Goal: Task Accomplishment & Management: Manage account settings

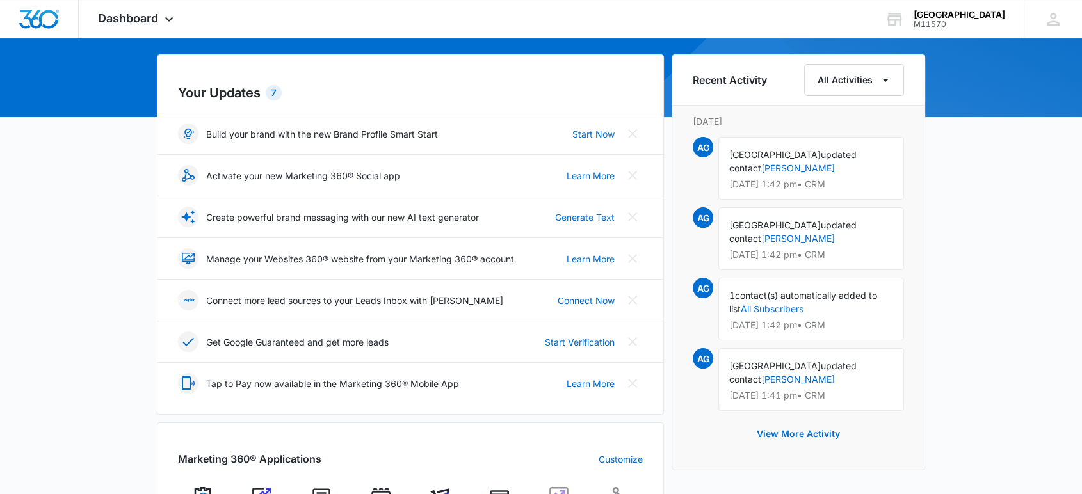
scroll to position [284, 0]
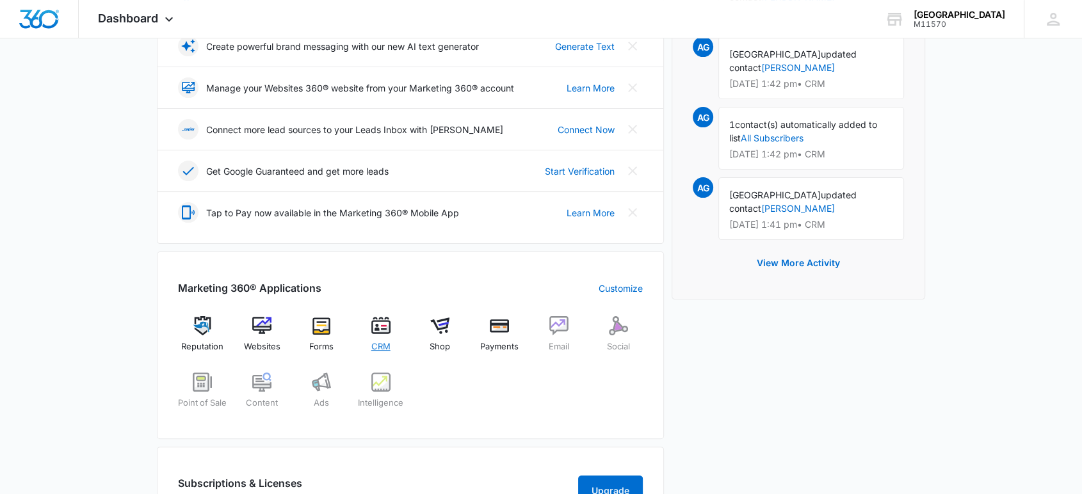
click at [376, 348] on span "CRM" at bounding box center [381, 347] width 19 height 13
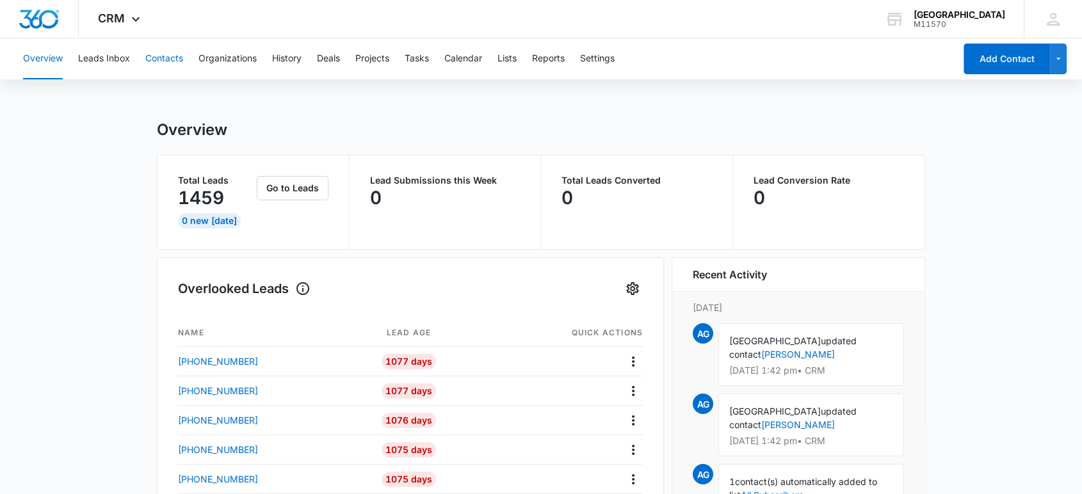
click at [159, 54] on button "Contacts" at bounding box center [164, 58] width 38 height 41
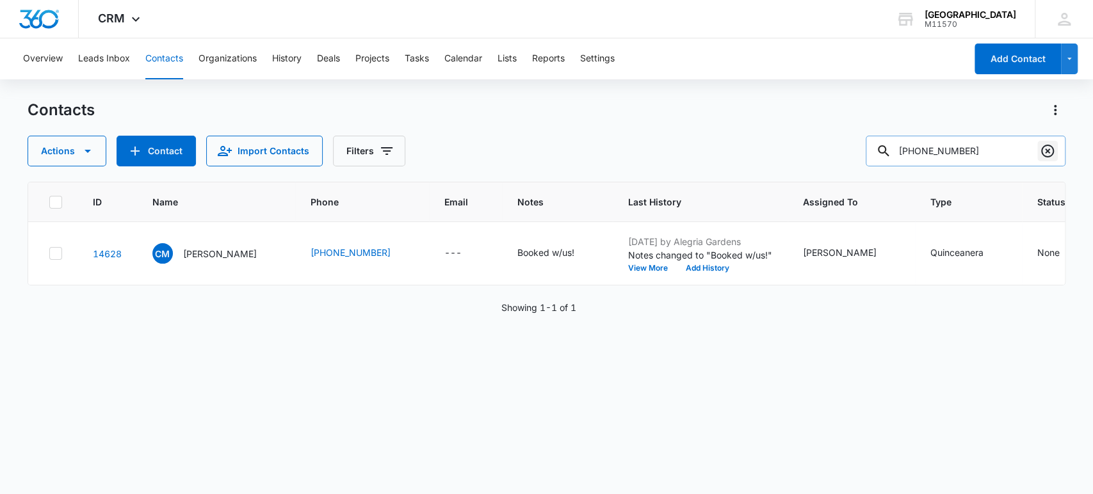
click at [1045, 155] on icon "Clear" at bounding box center [1047, 150] width 15 height 15
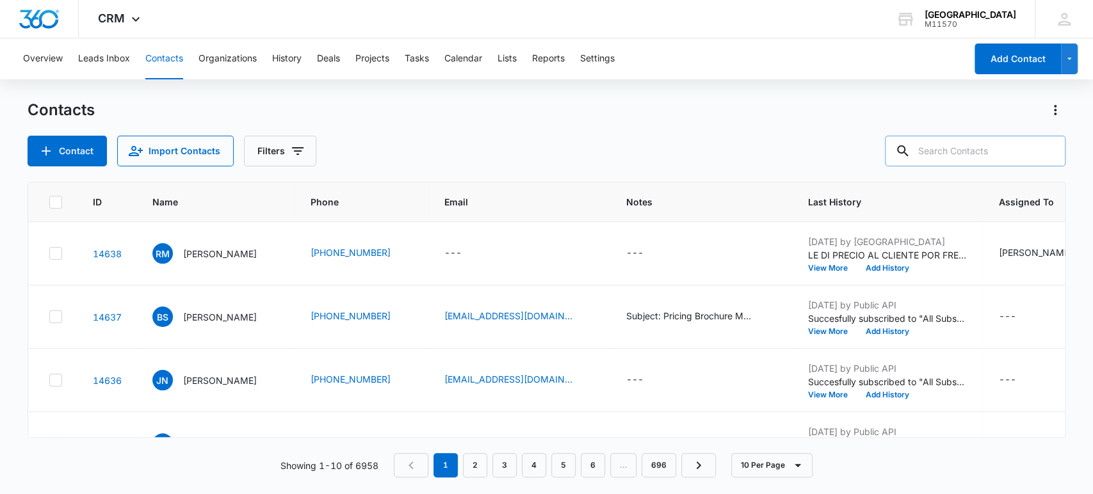
click at [939, 154] on input "text" at bounding box center [975, 151] width 181 height 31
type input "[PHONE_NUMBER]"
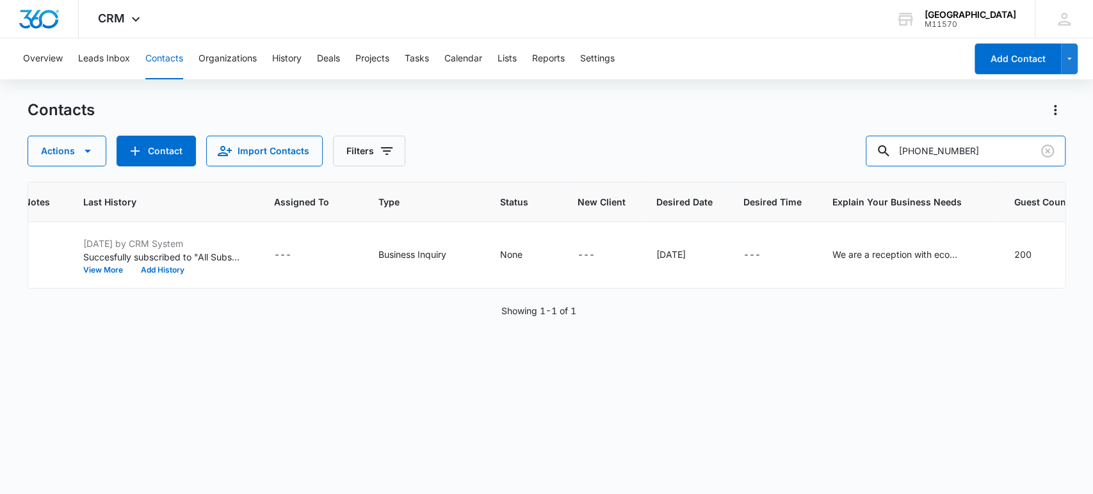
scroll to position [0, 625]
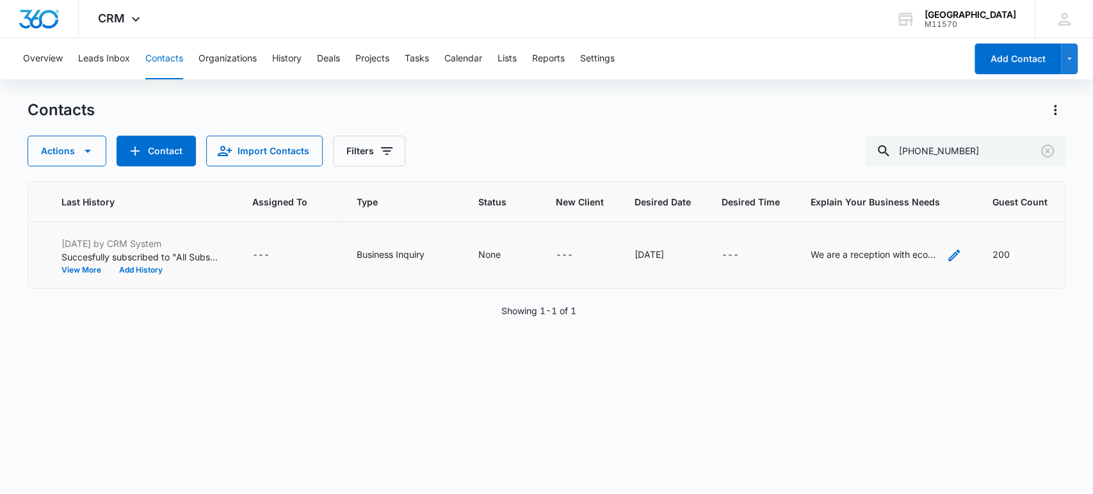
click at [947, 253] on icon "Explain Your Business Needs - We are a reception with economic packages for a w…" at bounding box center [954, 255] width 15 height 15
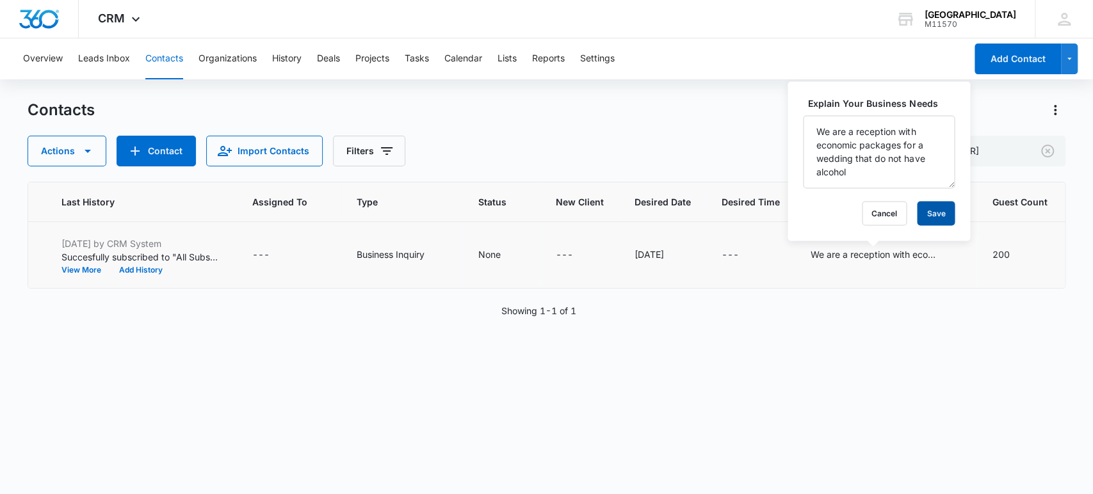
click at [922, 215] on button "Save" at bounding box center [936, 213] width 38 height 24
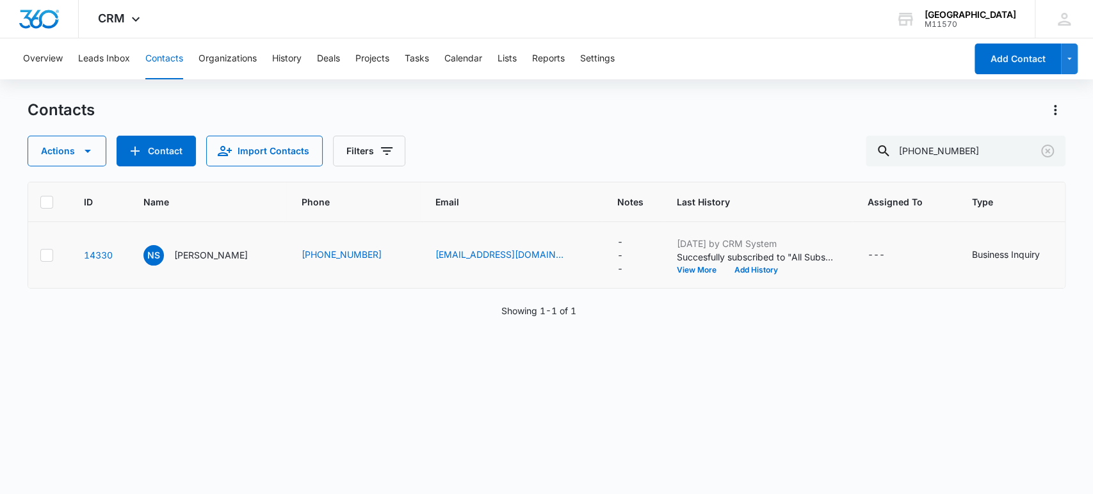
scroll to position [0, 0]
click at [735, 270] on button "Add History" at bounding box center [765, 270] width 61 height 8
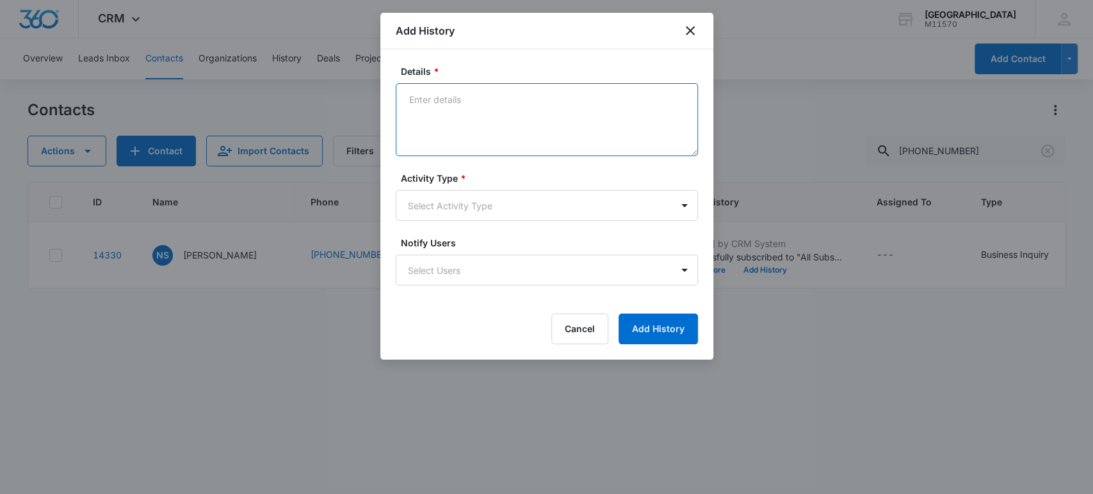
click at [455, 114] on textarea "Details *" at bounding box center [547, 119] width 302 height 73
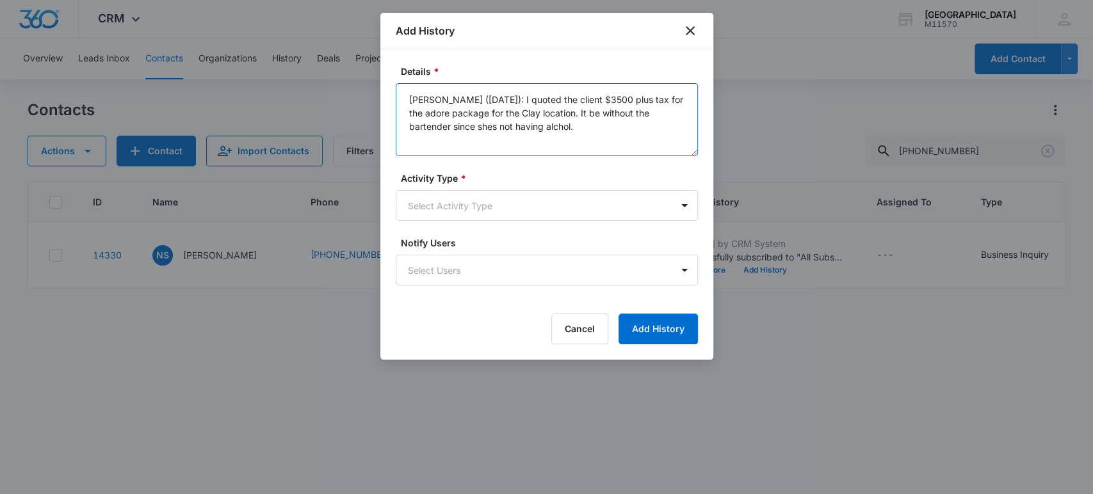
click at [514, 127] on textarea "[PERSON_NAME] ([DATE]): I quoted the client $3500 plus tax for the adore packag…" at bounding box center [547, 119] width 302 height 73
click at [557, 121] on textarea "[PERSON_NAME] ([DATE]): I quoted the client $3500 plus tax for the adore packag…" at bounding box center [547, 119] width 302 height 73
type textarea "[PERSON_NAME] ([DATE]): I quoted the client $3500 plus tax for the adore packag…"
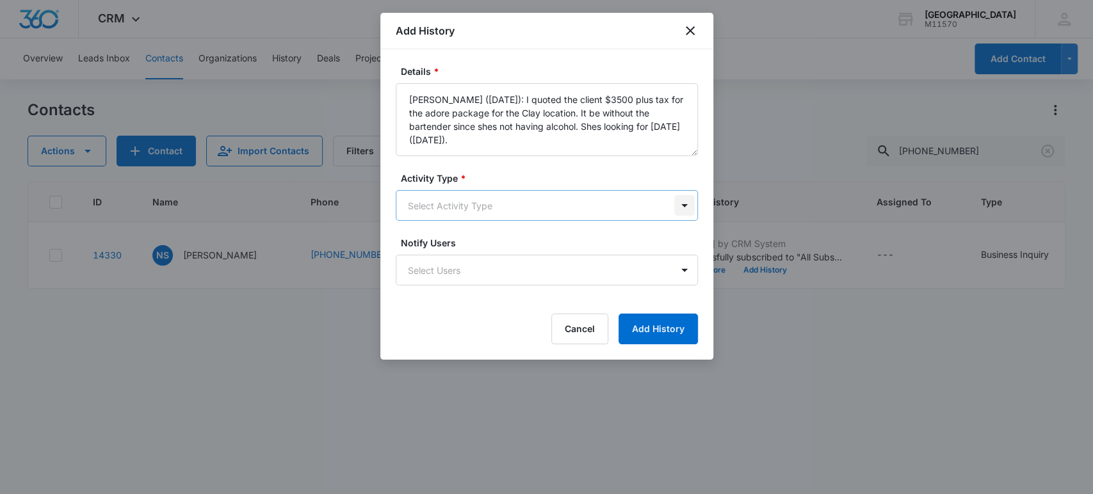
click at [683, 213] on body "CRM Apps Reputation Websites Forms CRM Email Social Shop Payments POS Content A…" at bounding box center [546, 247] width 1093 height 494
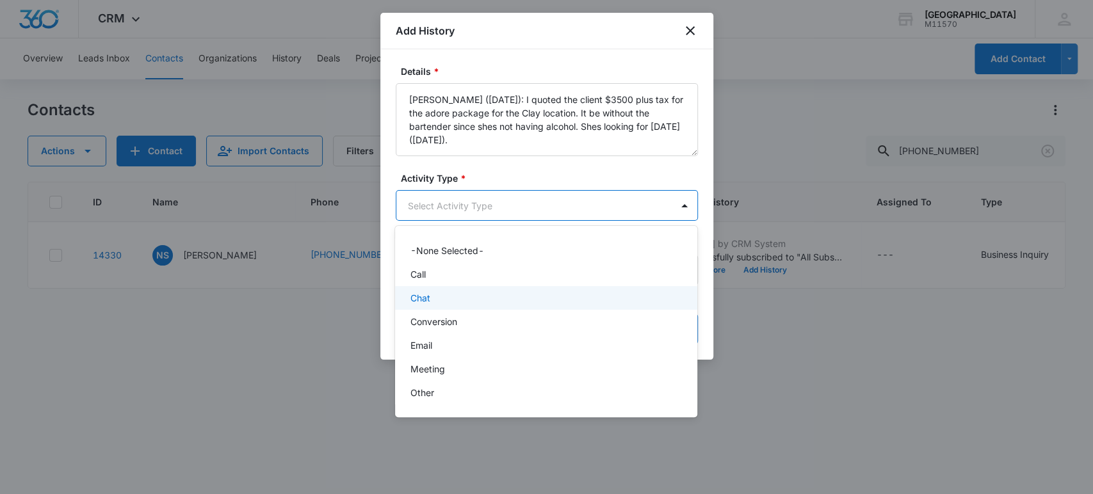
click at [423, 293] on p "Chat" at bounding box center [421, 297] width 20 height 13
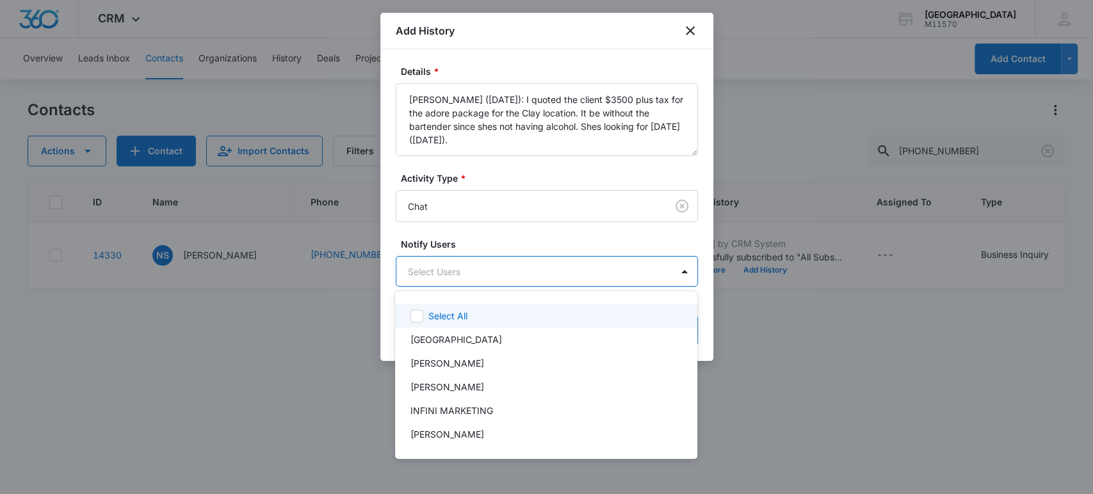
click at [432, 279] on body "CRM Apps Reputation Websites Forms CRM Email Social Shop Payments POS Content A…" at bounding box center [546, 247] width 1093 height 494
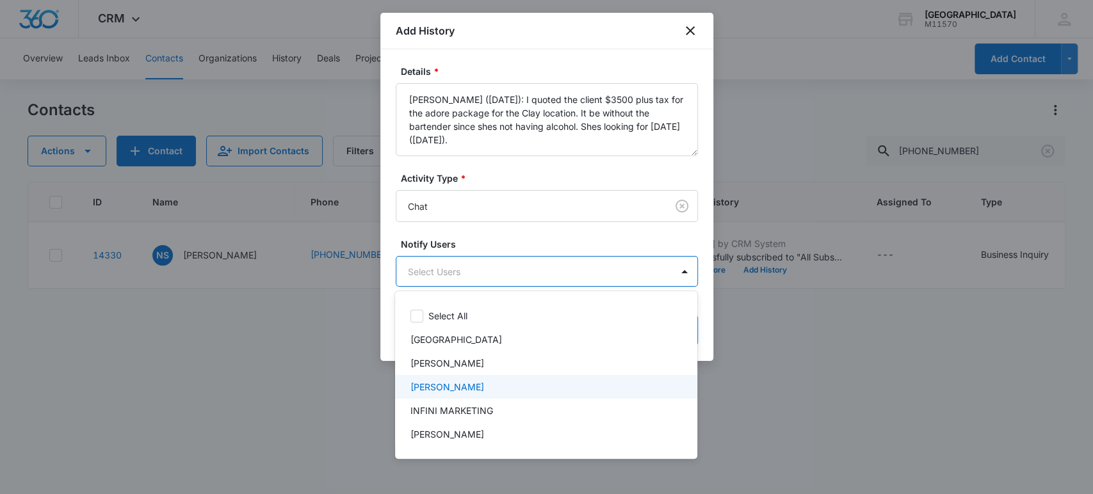
click at [446, 392] on p "[PERSON_NAME]" at bounding box center [448, 386] width 74 height 13
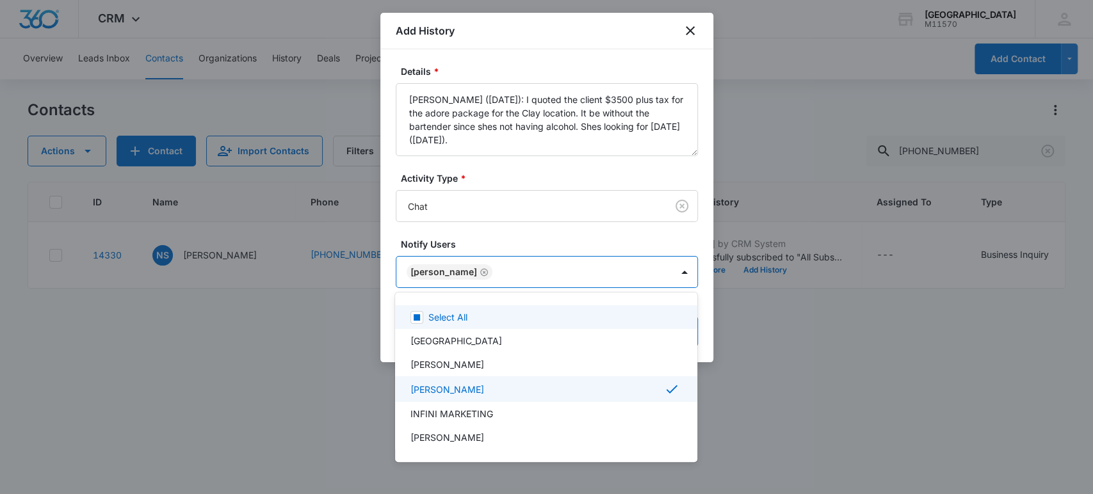
click at [446, 269] on div at bounding box center [546, 247] width 1093 height 494
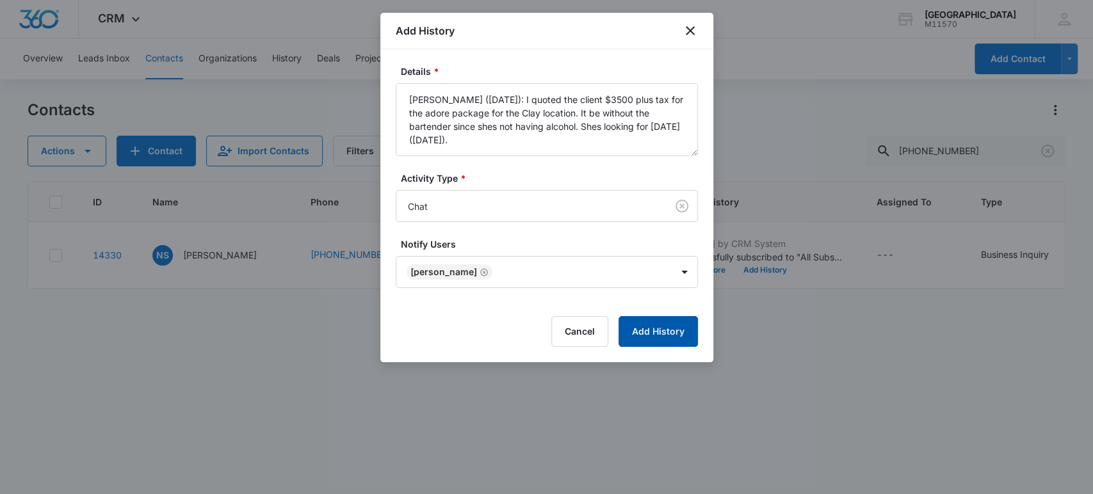
click at [675, 323] on button "Add History" at bounding box center [658, 331] width 79 height 31
